Goal: Book appointment/travel/reservation

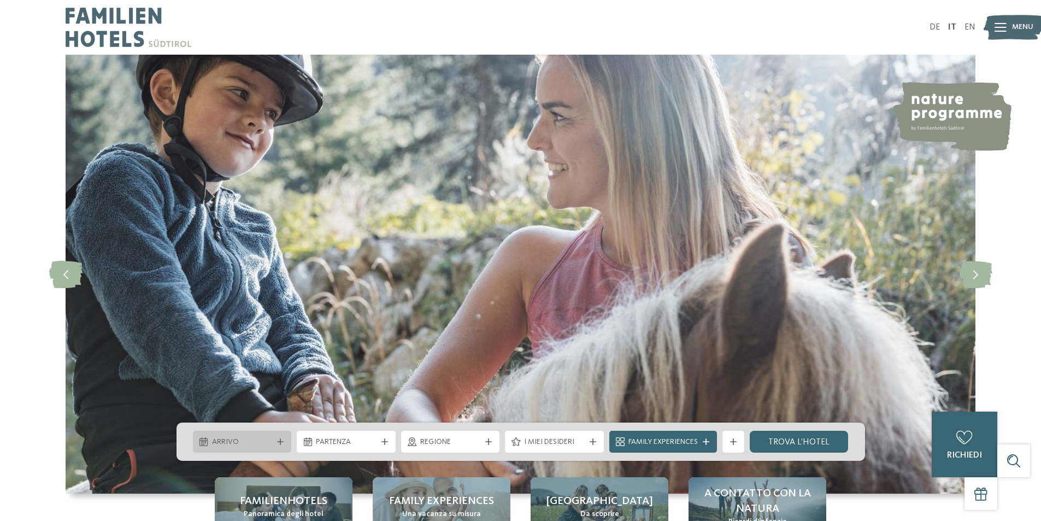
click at [277, 448] on div "Arrivo" at bounding box center [242, 442] width 99 height 22
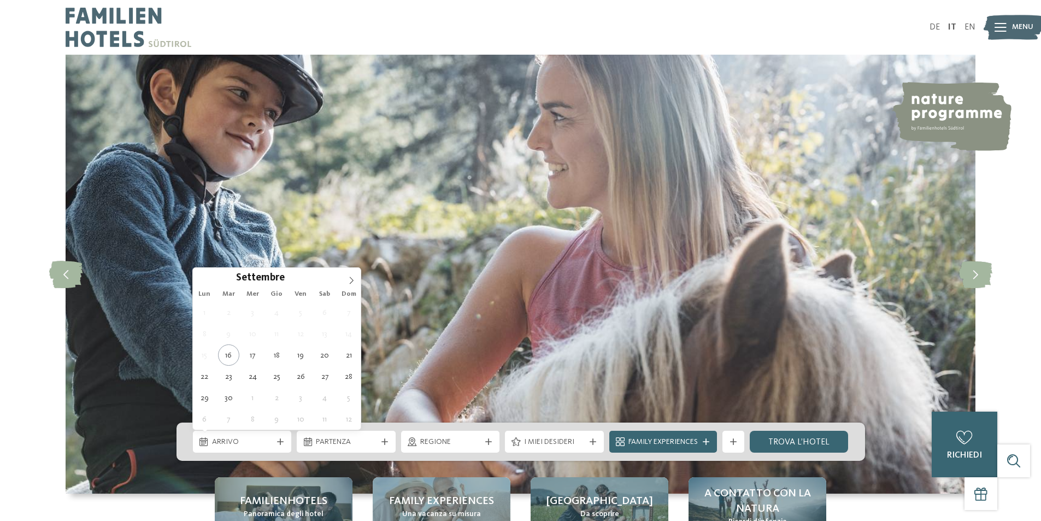
click at [341, 282] on div "Settembre ****" at bounding box center [277, 277] width 168 height 19
click at [349, 280] on icon at bounding box center [352, 281] width 8 height 8
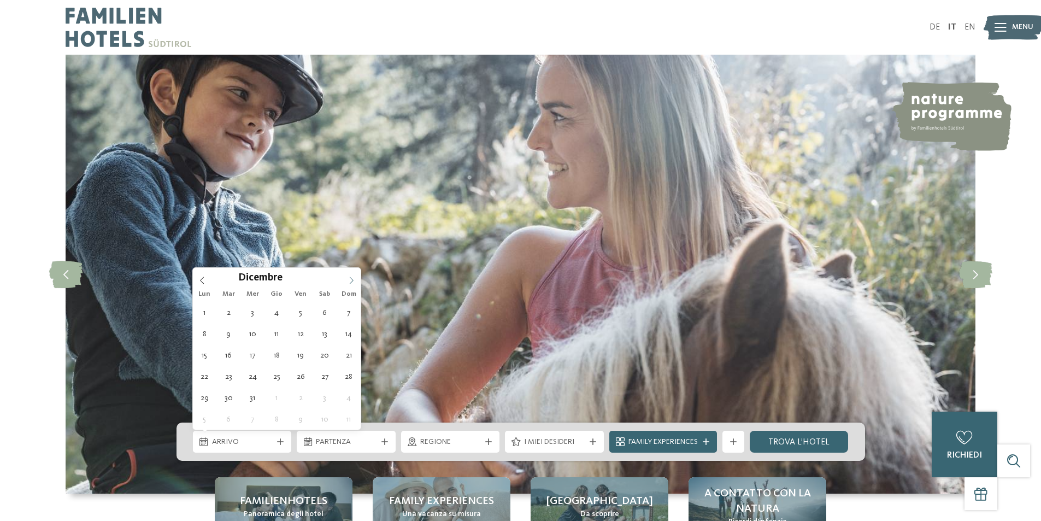
type input "****"
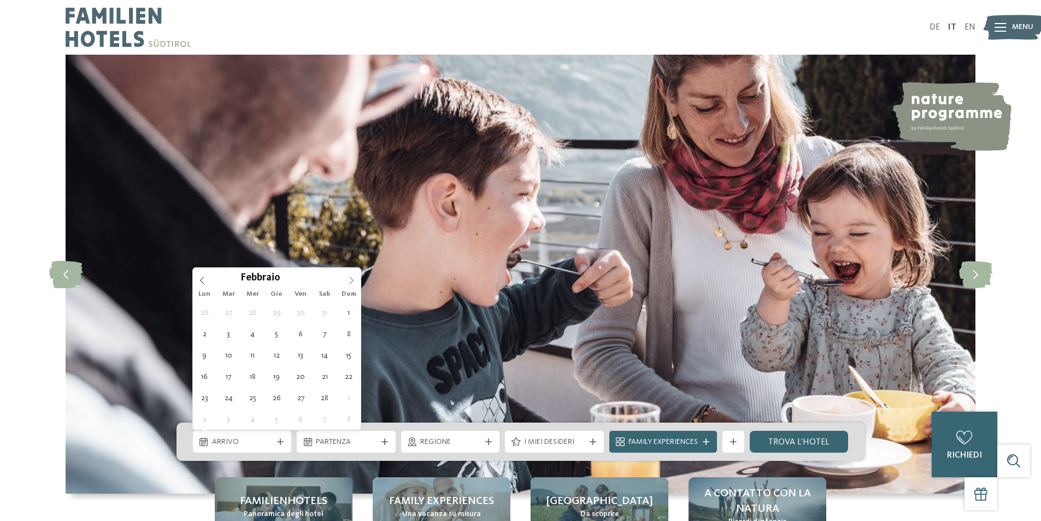
click at [349, 280] on icon at bounding box center [352, 281] width 8 height 8
click at [355, 279] on icon at bounding box center [352, 281] width 8 height 8
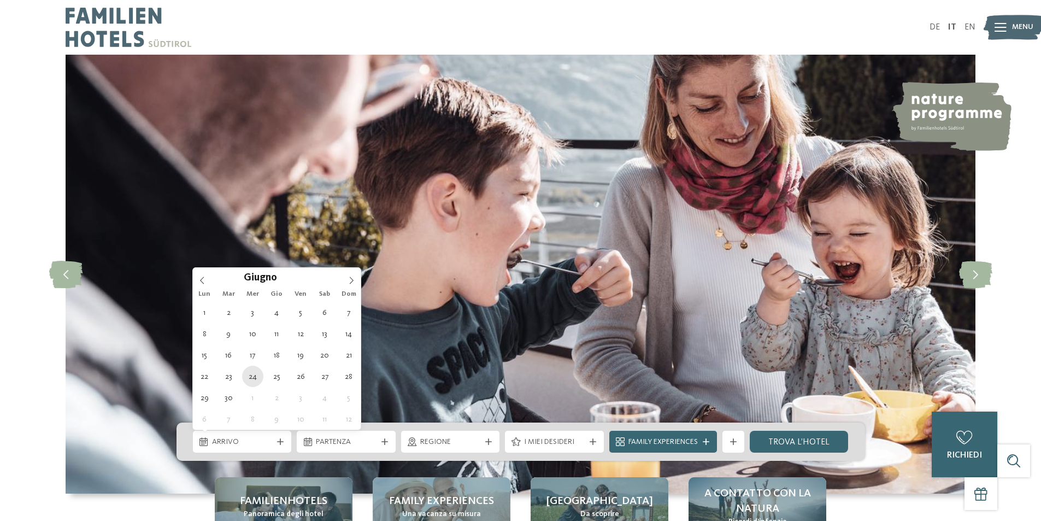
type div "[DATE]"
type input "****"
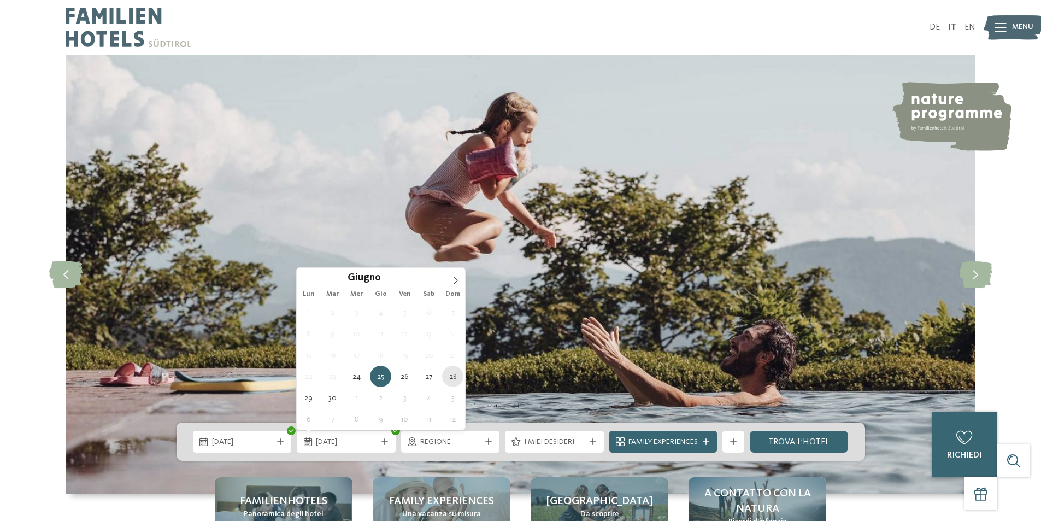
type div "[DATE]"
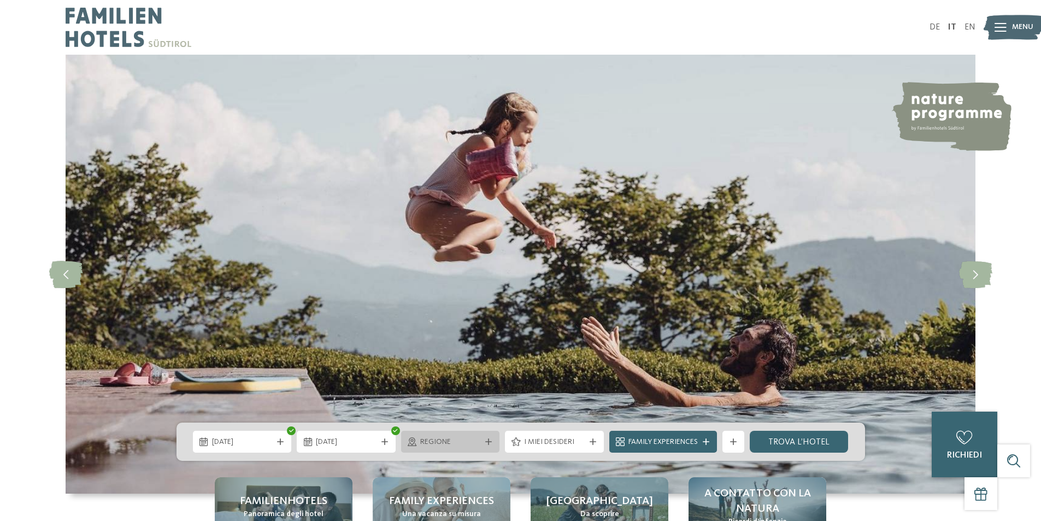
click at [469, 444] on span "Regione" at bounding box center [450, 442] width 61 height 11
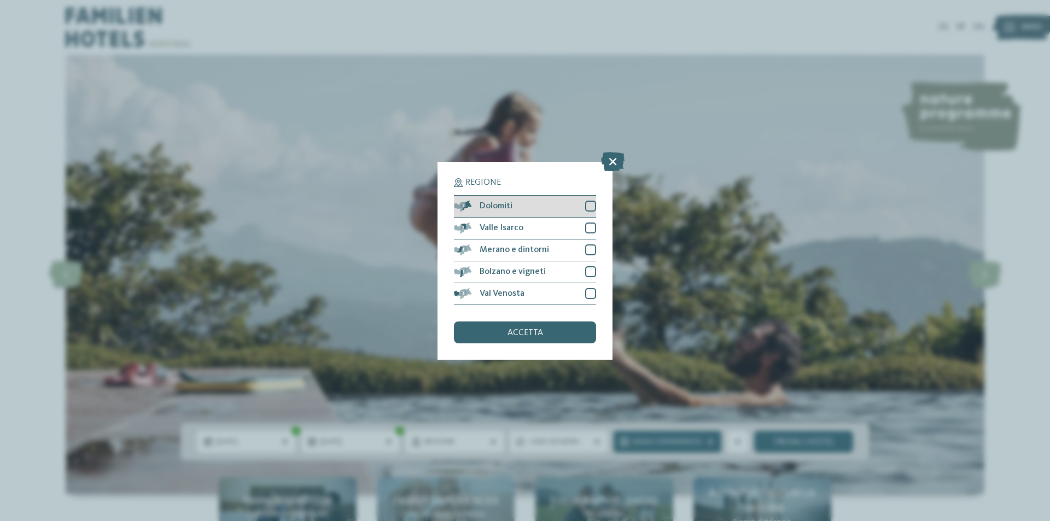
click at [589, 204] on div at bounding box center [590, 206] width 11 height 11
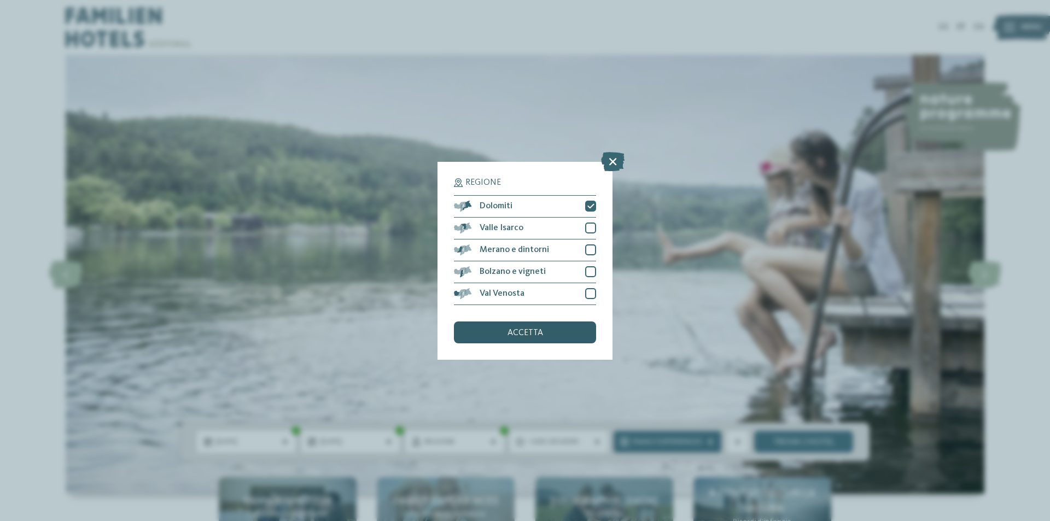
click at [569, 333] on div "accetta" at bounding box center [525, 332] width 142 height 22
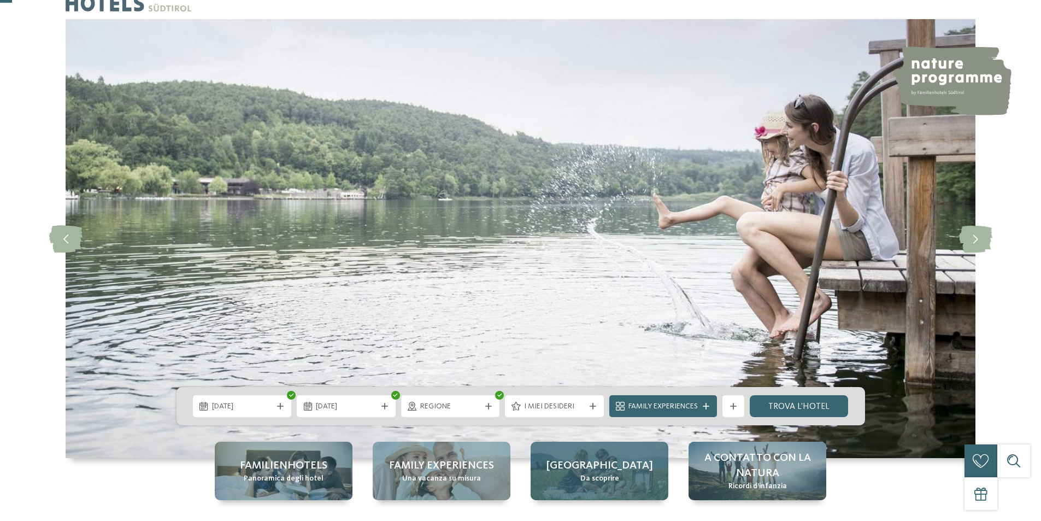
scroll to position [55, 0]
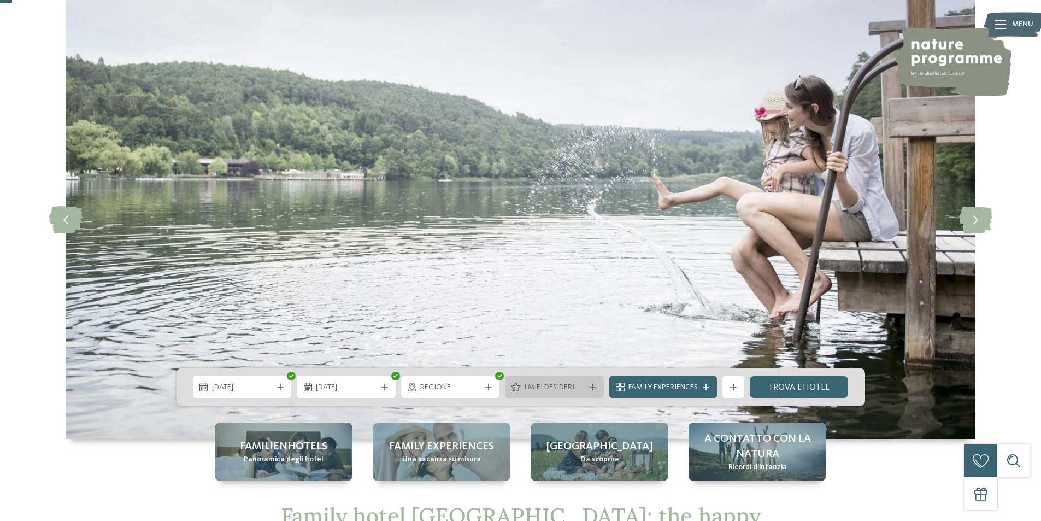
click at [585, 392] on div "I miei desideri" at bounding box center [555, 387] width 66 height 12
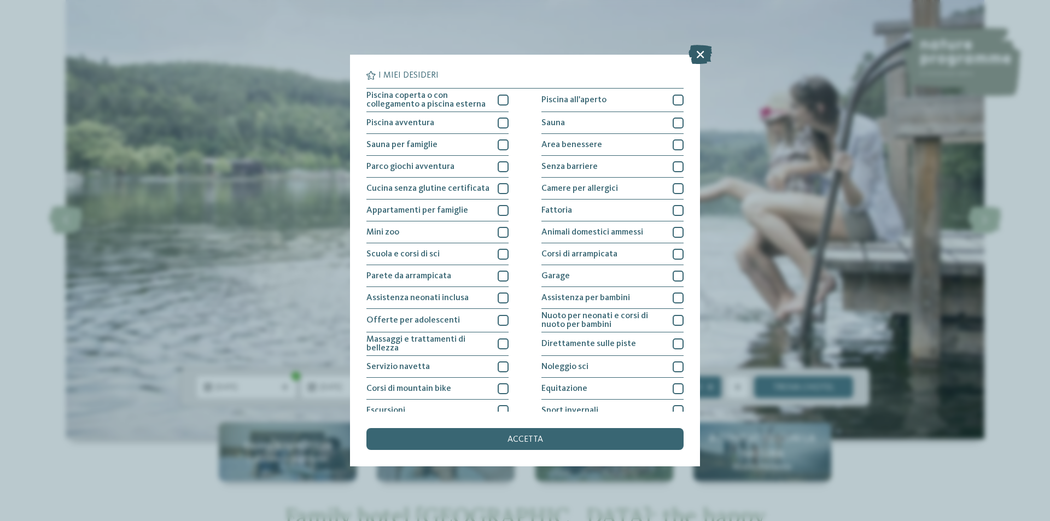
click at [704, 47] on icon at bounding box center [700, 54] width 24 height 19
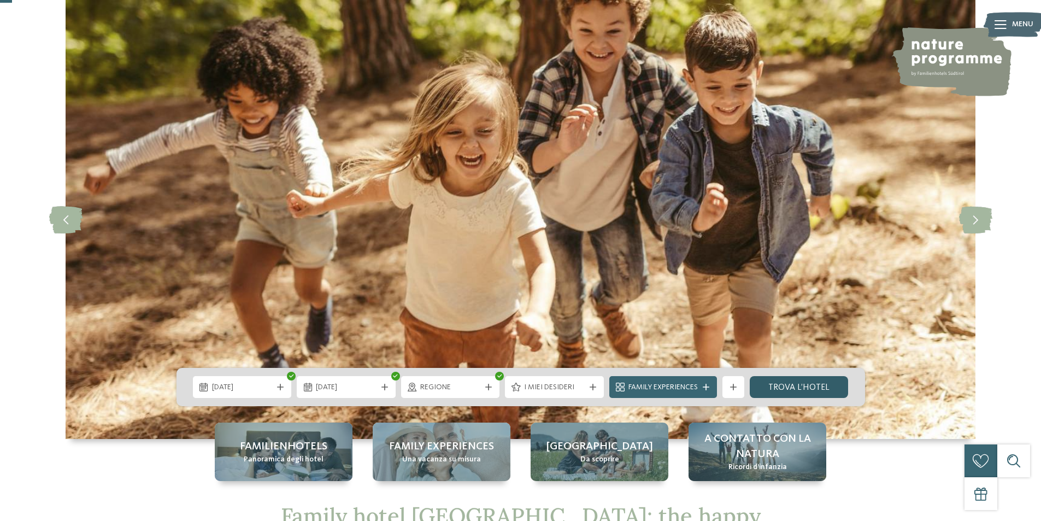
click at [776, 391] on link "trova l’hotel" at bounding box center [799, 387] width 99 height 22
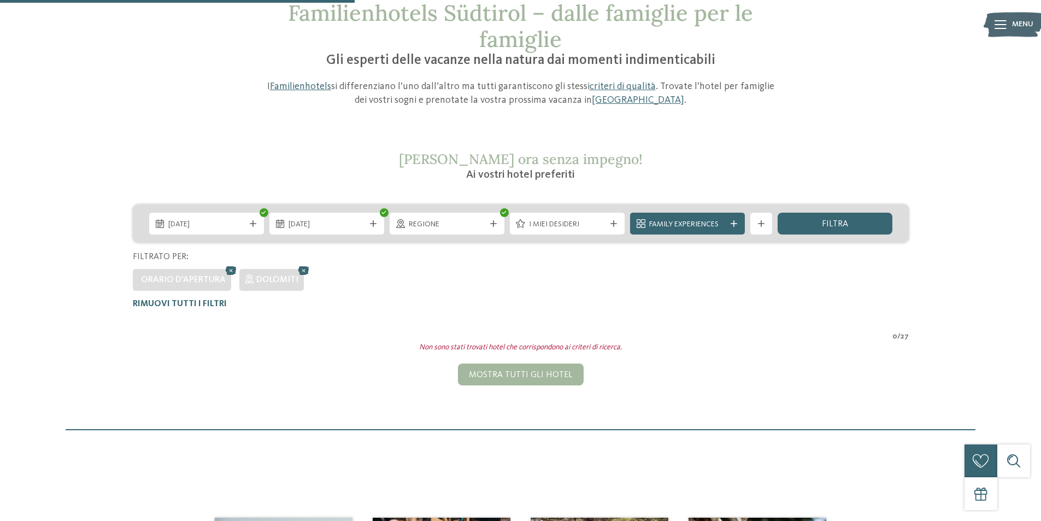
scroll to position [31, 0]
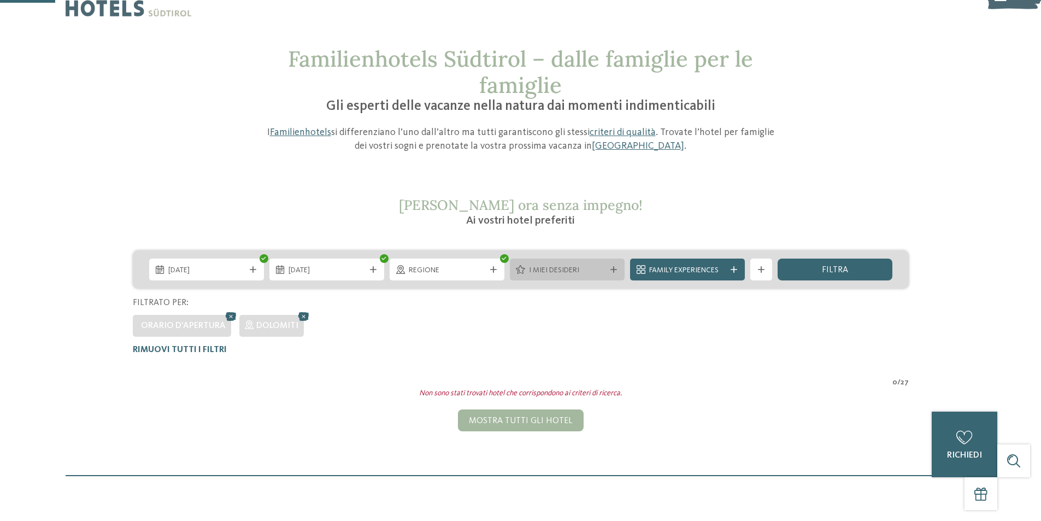
click at [599, 273] on span "I miei desideri" at bounding box center [567, 270] width 77 height 11
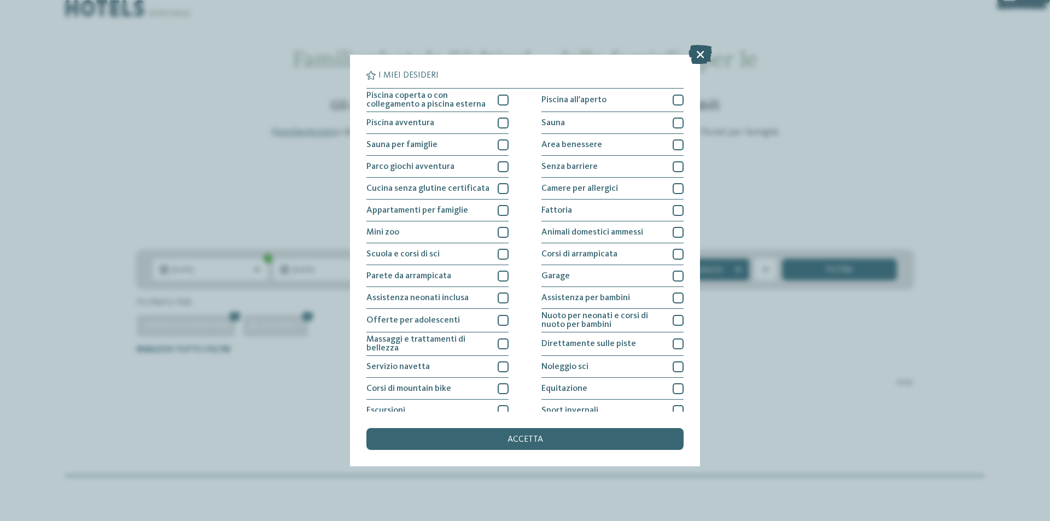
click at [702, 55] on icon at bounding box center [700, 54] width 24 height 19
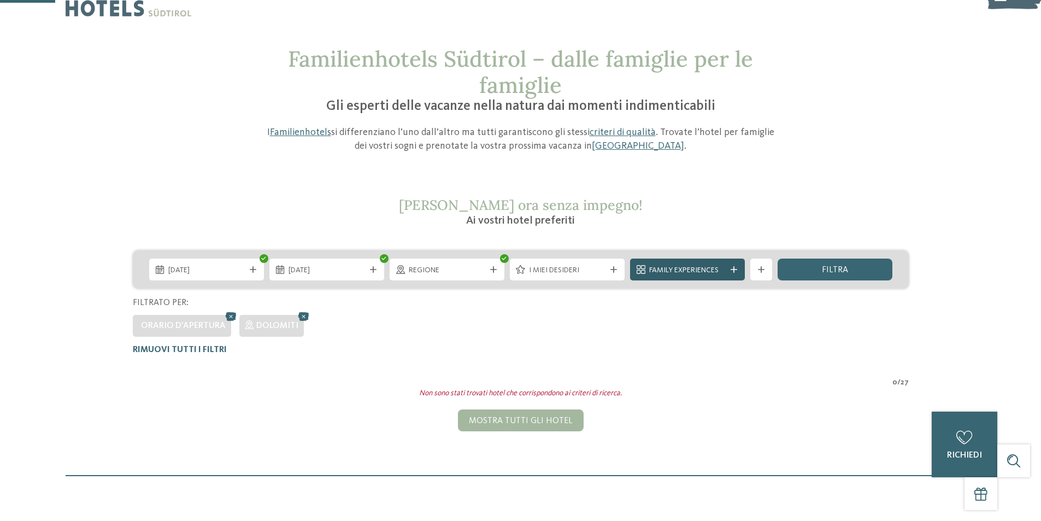
click at [740, 271] on div "Family Experiences" at bounding box center [687, 270] width 115 height 22
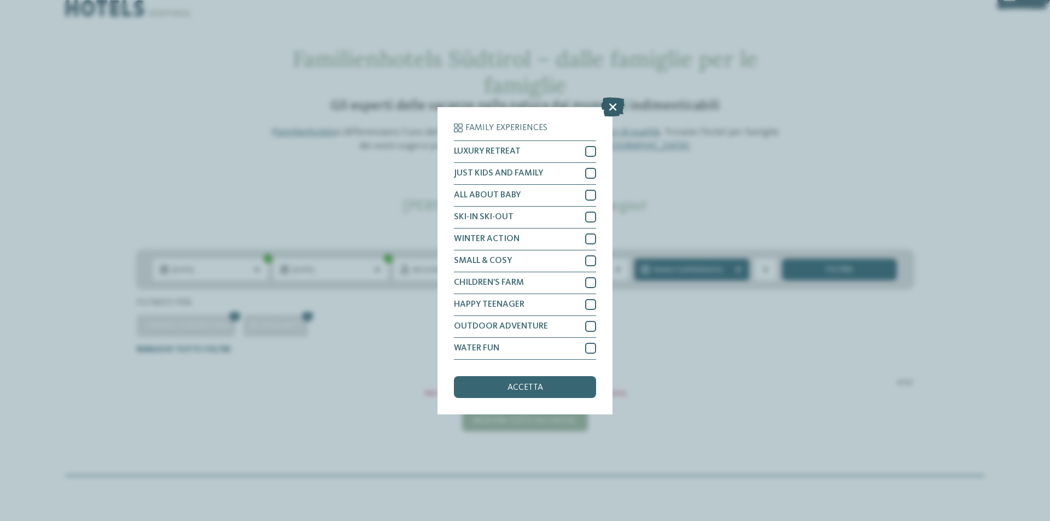
click at [614, 107] on icon at bounding box center [613, 106] width 24 height 19
